Goal: Transaction & Acquisition: Purchase product/service

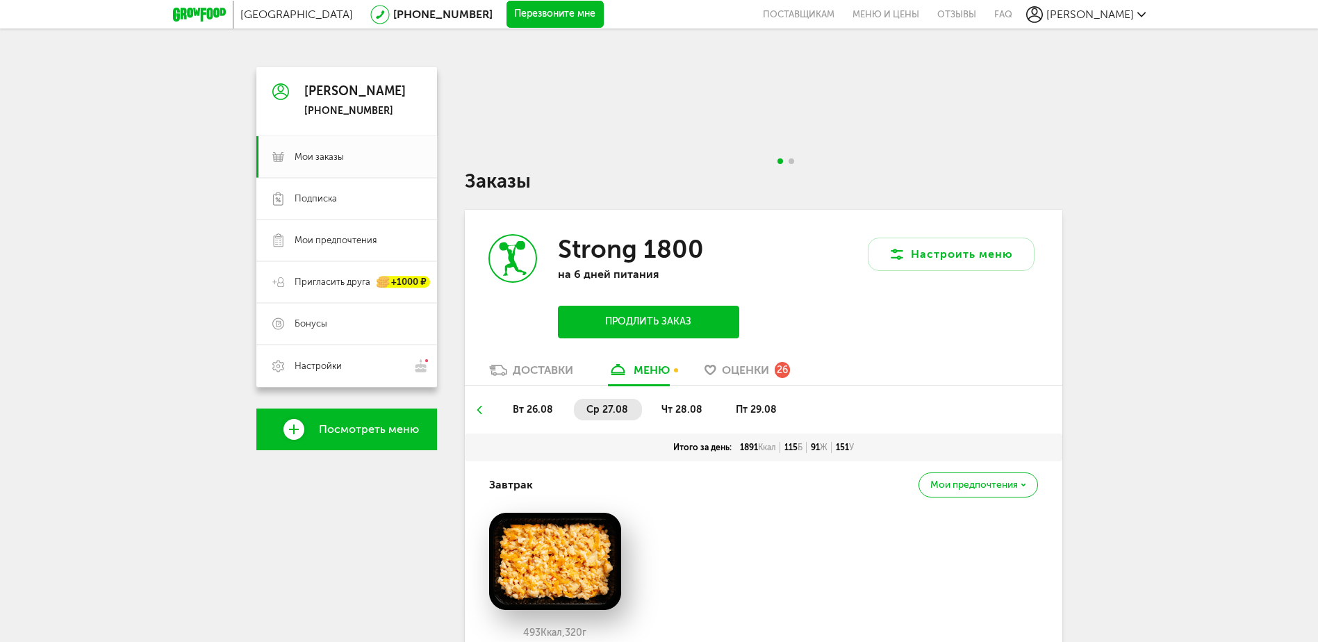
click at [199, 11] on icon at bounding box center [199, 15] width 53 height 14
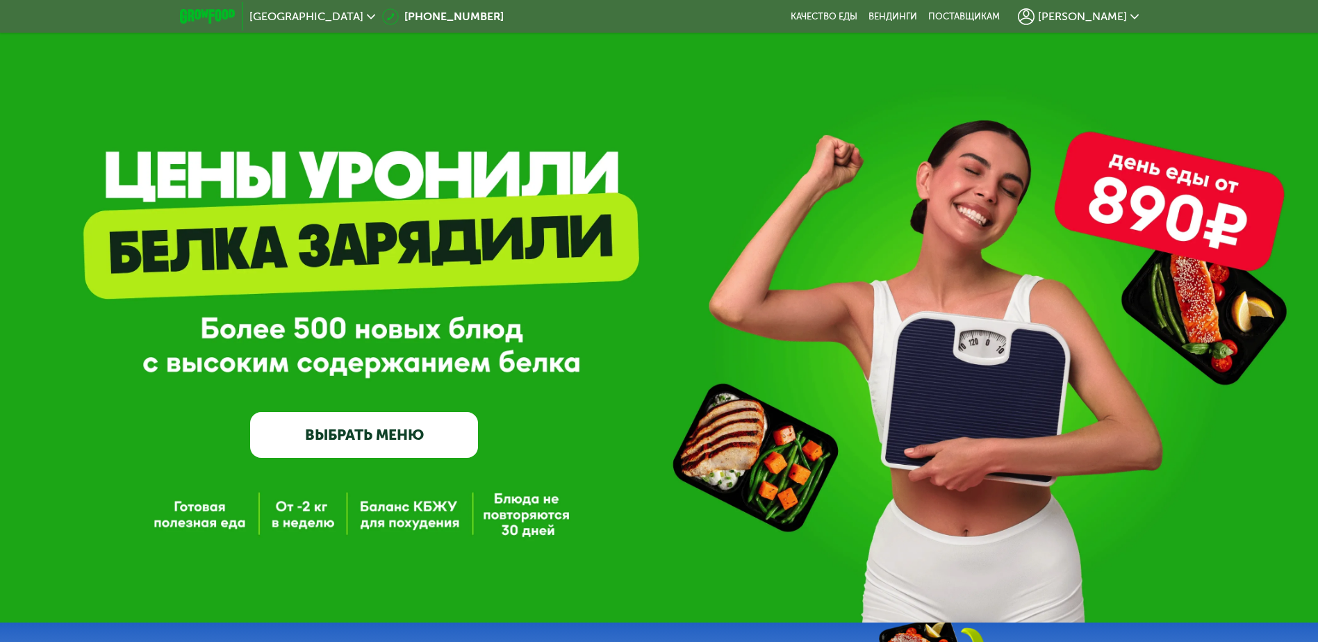
click at [381, 435] on link "ВЫБРАТЬ МЕНЮ" at bounding box center [364, 435] width 228 height 46
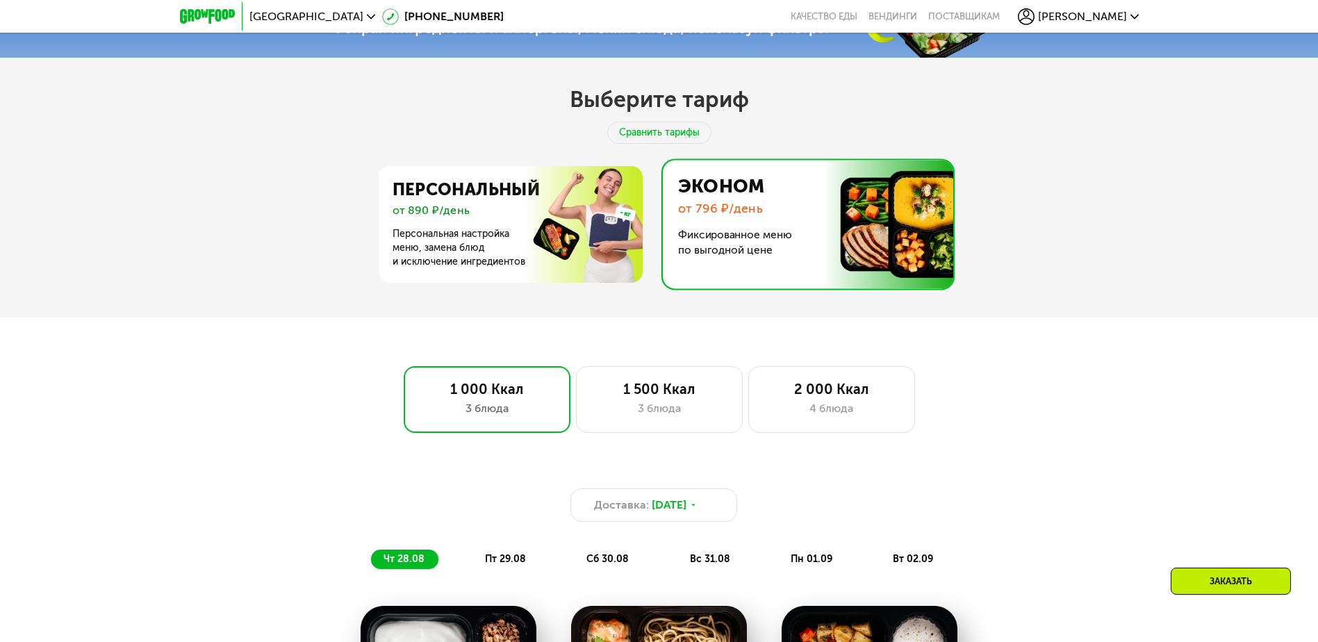
scroll to position [660, 0]
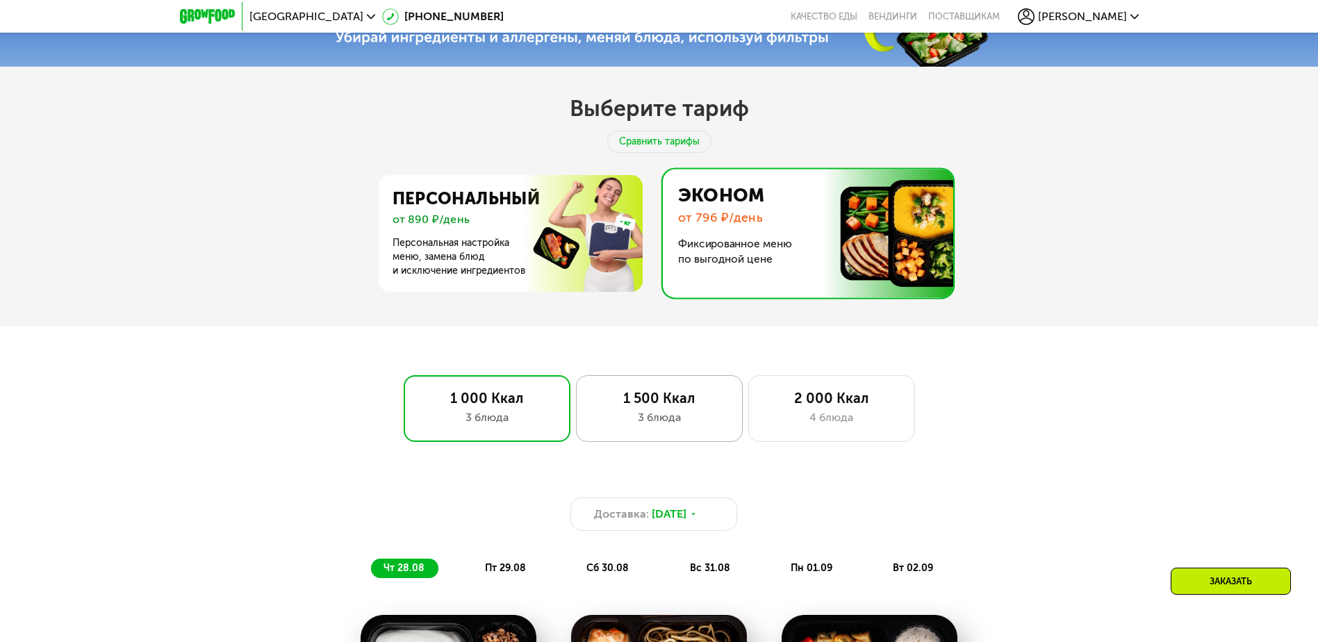
click at [642, 402] on div "1 500 Ккал" at bounding box center [660, 398] width 138 height 17
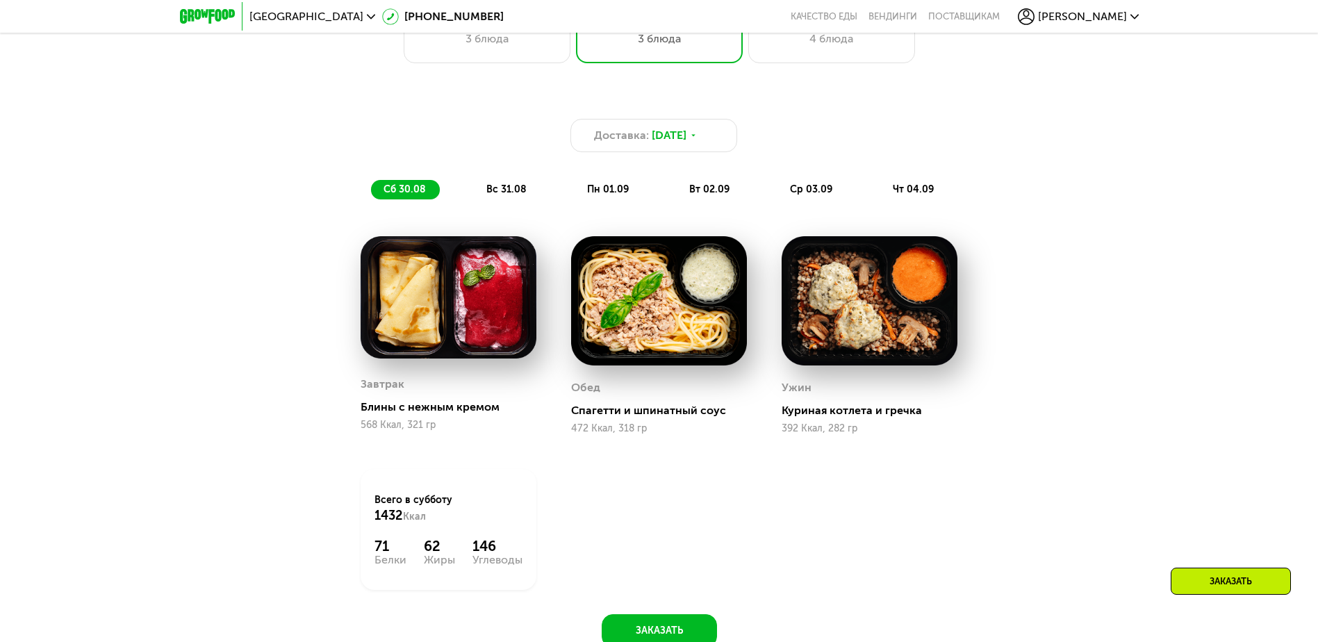
scroll to position [1146, 0]
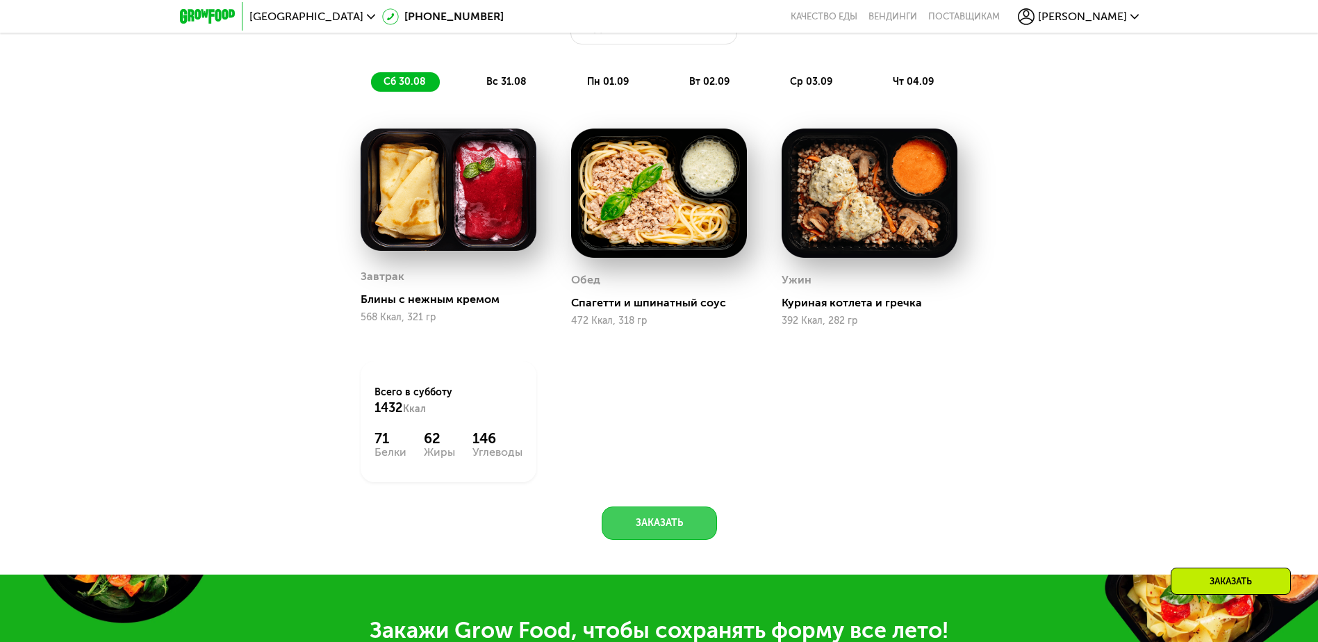
click at [661, 523] on button "Заказать" at bounding box center [659, 522] width 115 height 33
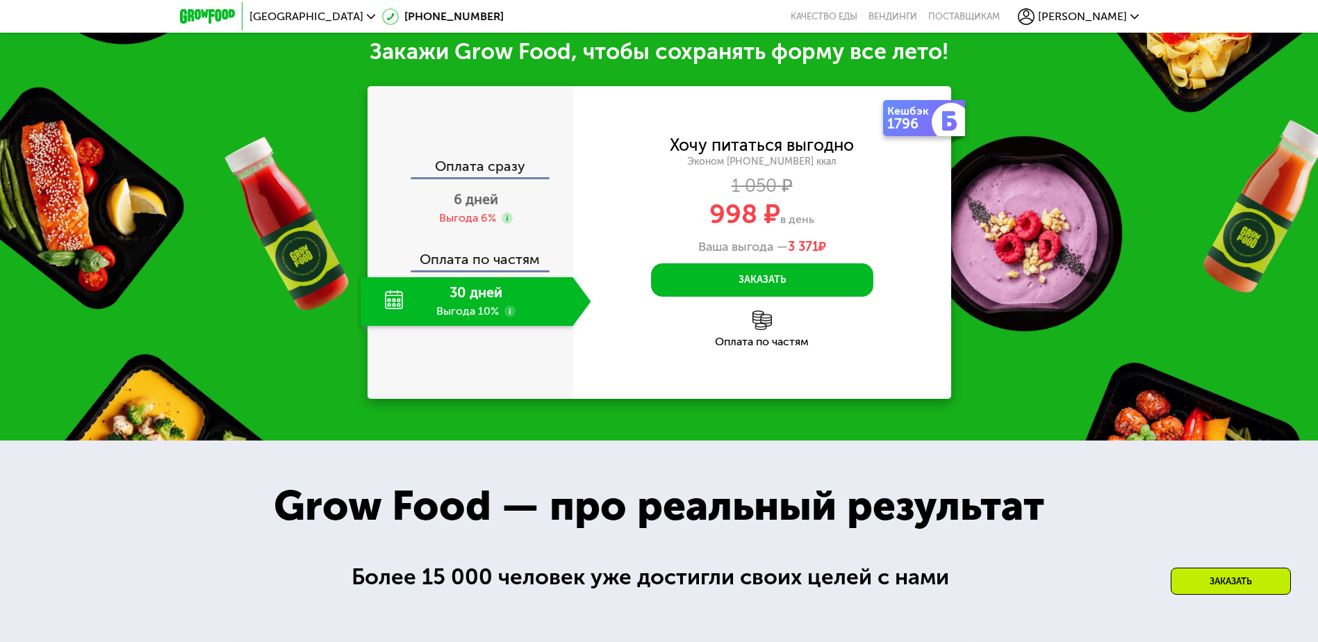
scroll to position [1726, 0]
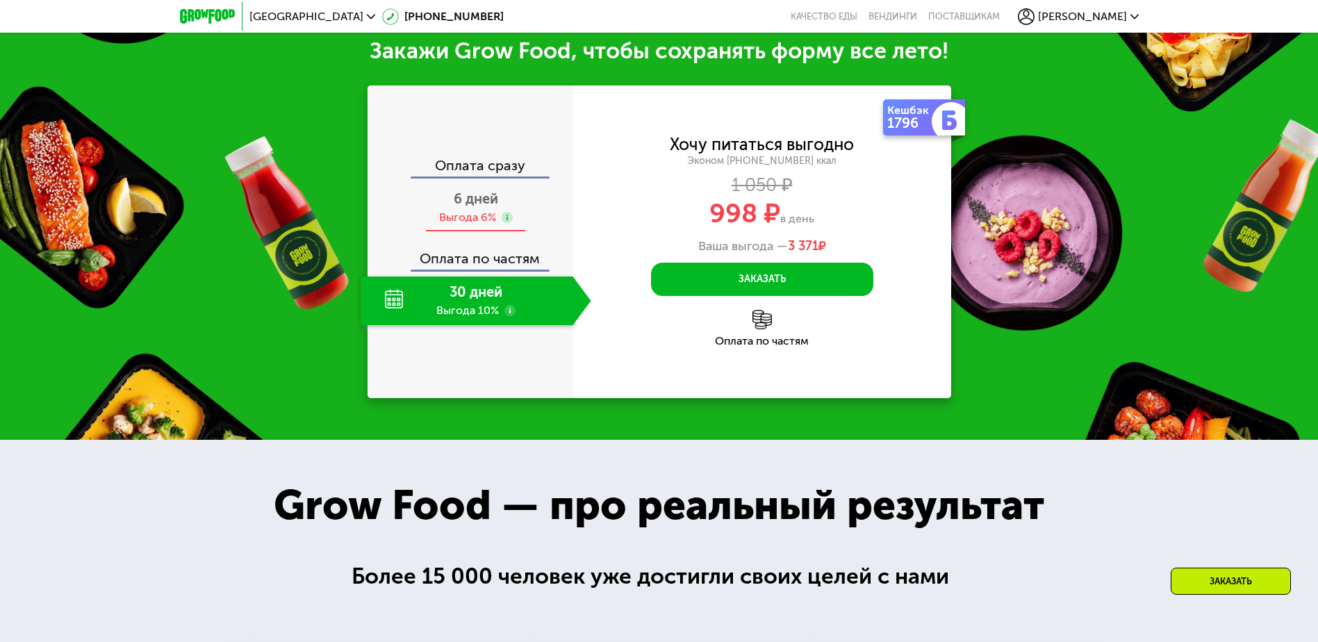
click at [469, 207] on span "6 дней" at bounding box center [476, 198] width 44 height 17
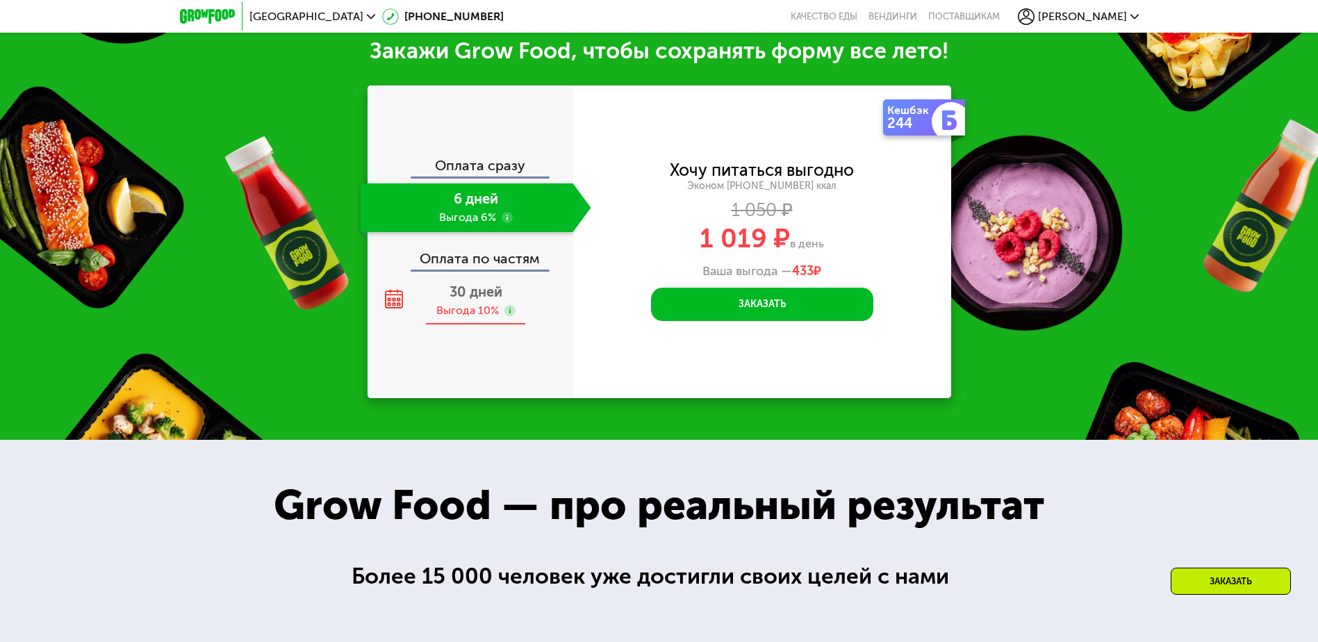
click at [473, 293] on span "30 дней" at bounding box center [476, 291] width 53 height 17
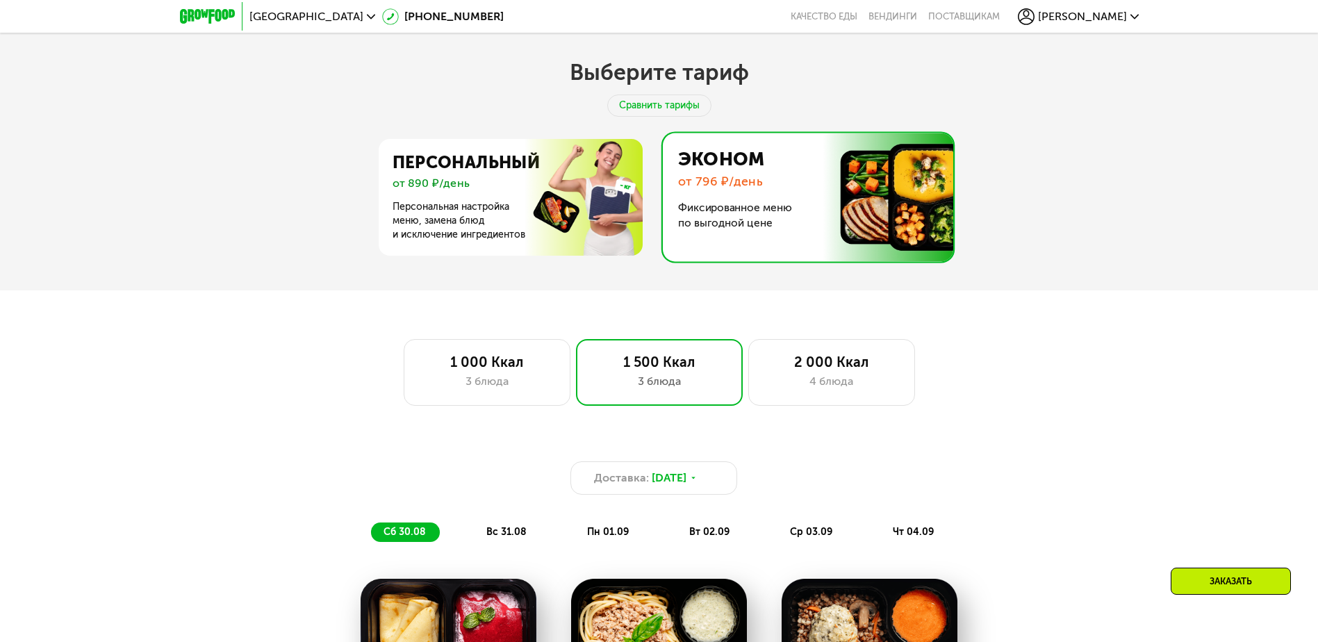
scroll to position [0, 0]
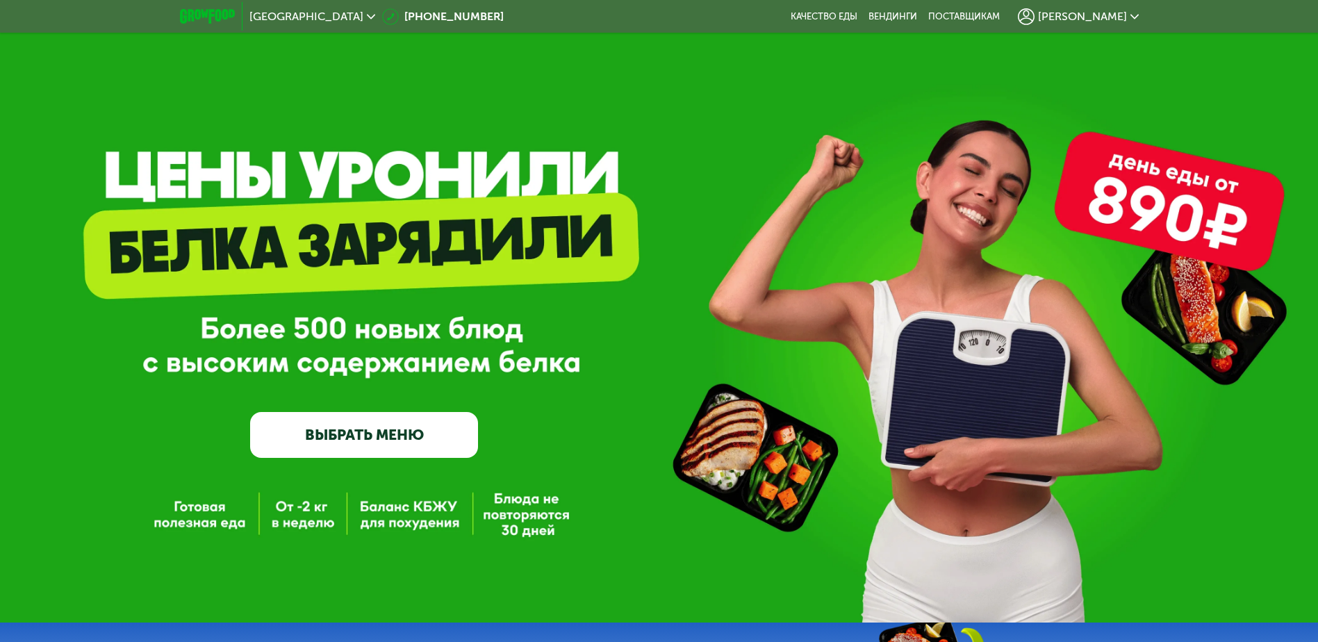
click at [1110, 22] on span "[PERSON_NAME]" at bounding box center [1082, 16] width 89 height 11
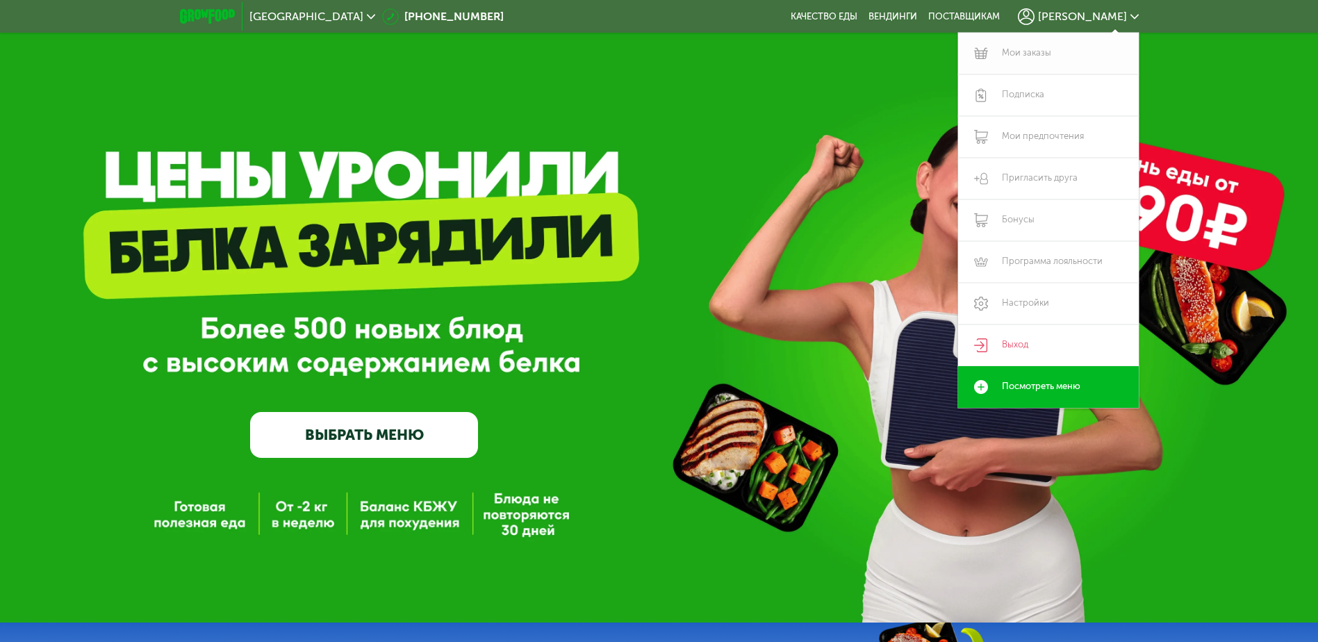
click at [1038, 51] on link "Мои заказы" at bounding box center [1048, 54] width 181 height 42
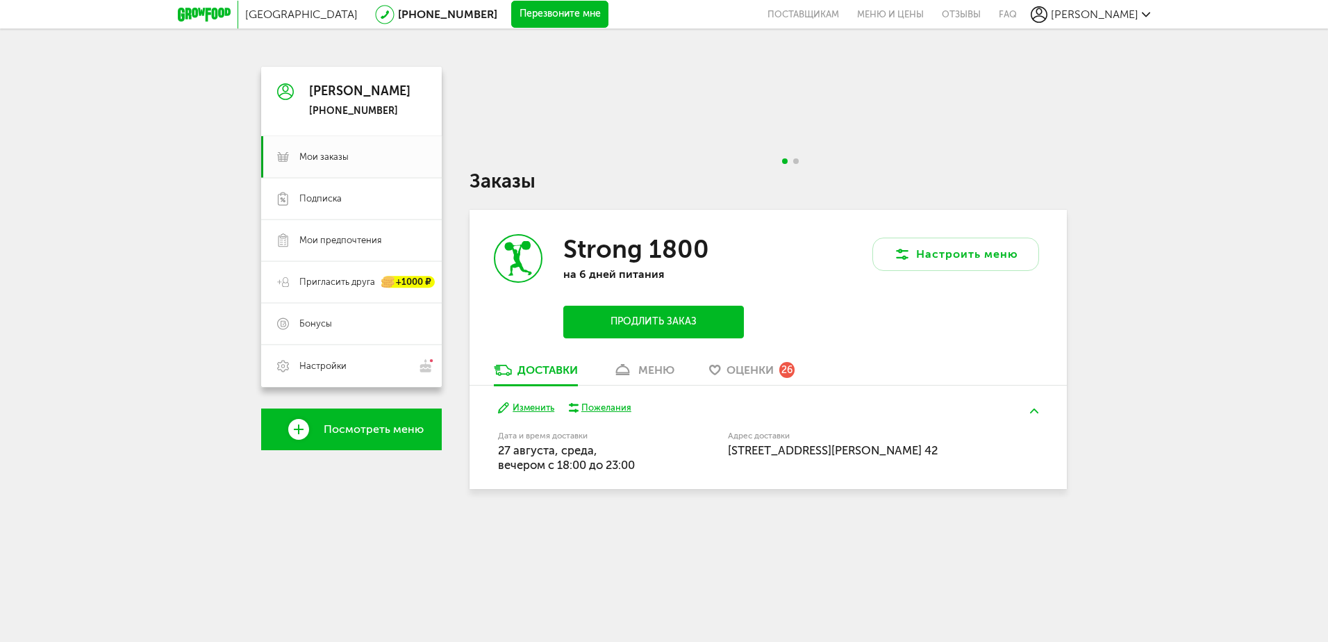
click at [646, 372] on div "меню" at bounding box center [657, 369] width 36 height 13
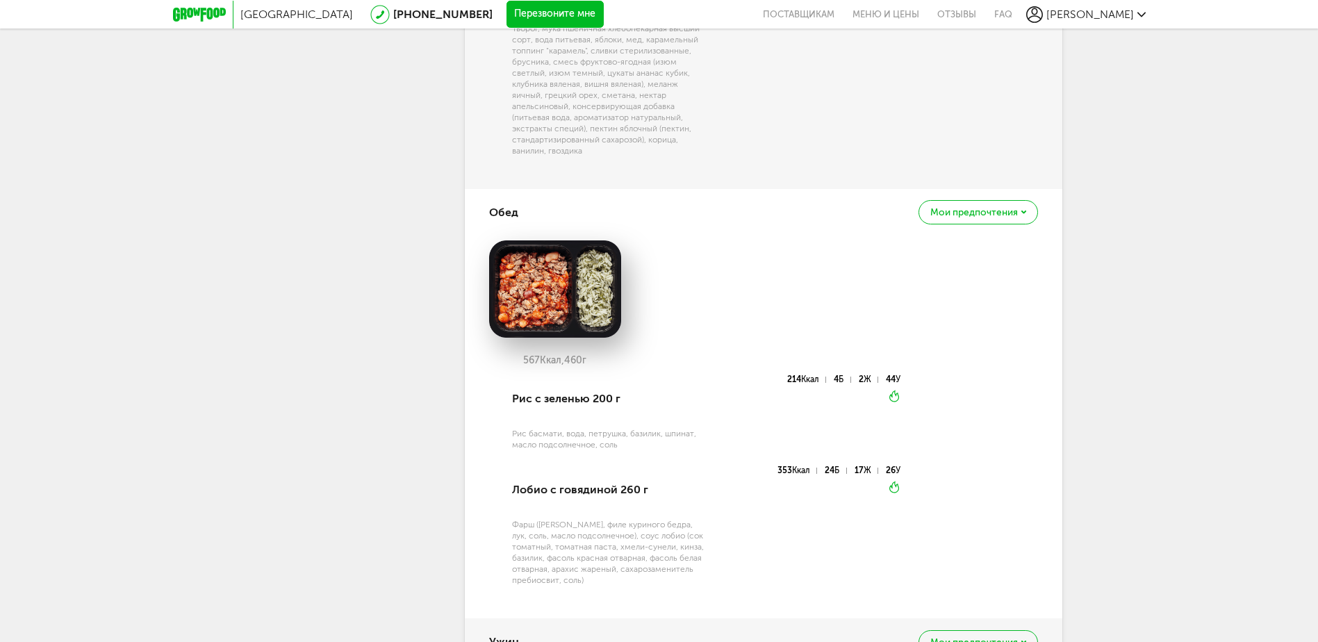
scroll to position [1009, 0]
